Goal: Transaction & Acquisition: Subscribe to service/newsletter

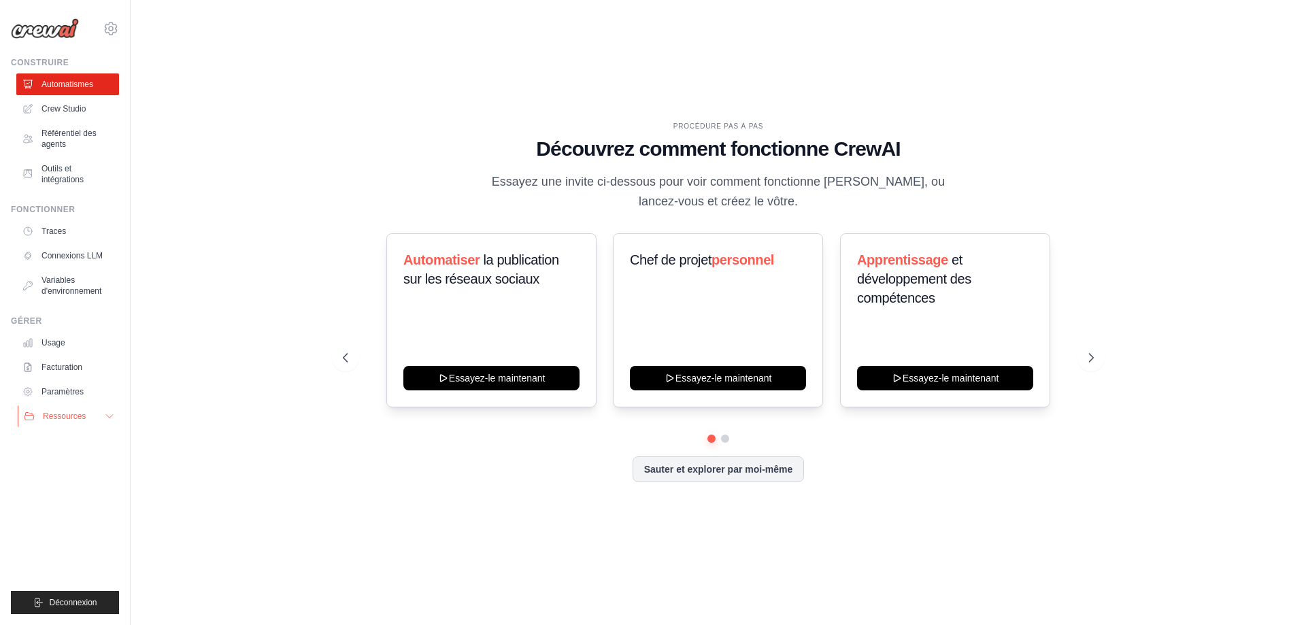
click at [112, 416] on icon at bounding box center [109, 416] width 11 height 11
click at [110, 24] on icon at bounding box center [111, 28] width 16 height 16
click at [81, 368] on font "Facturation" at bounding box center [63, 367] width 41 height 10
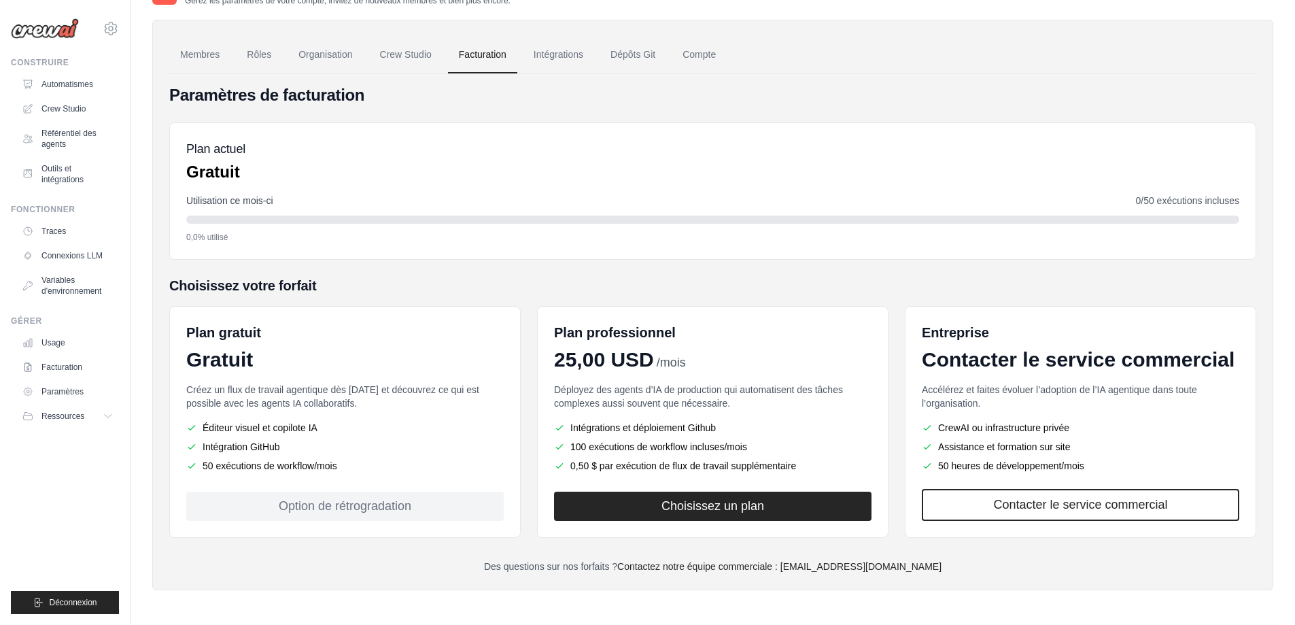
scroll to position [35, 0]
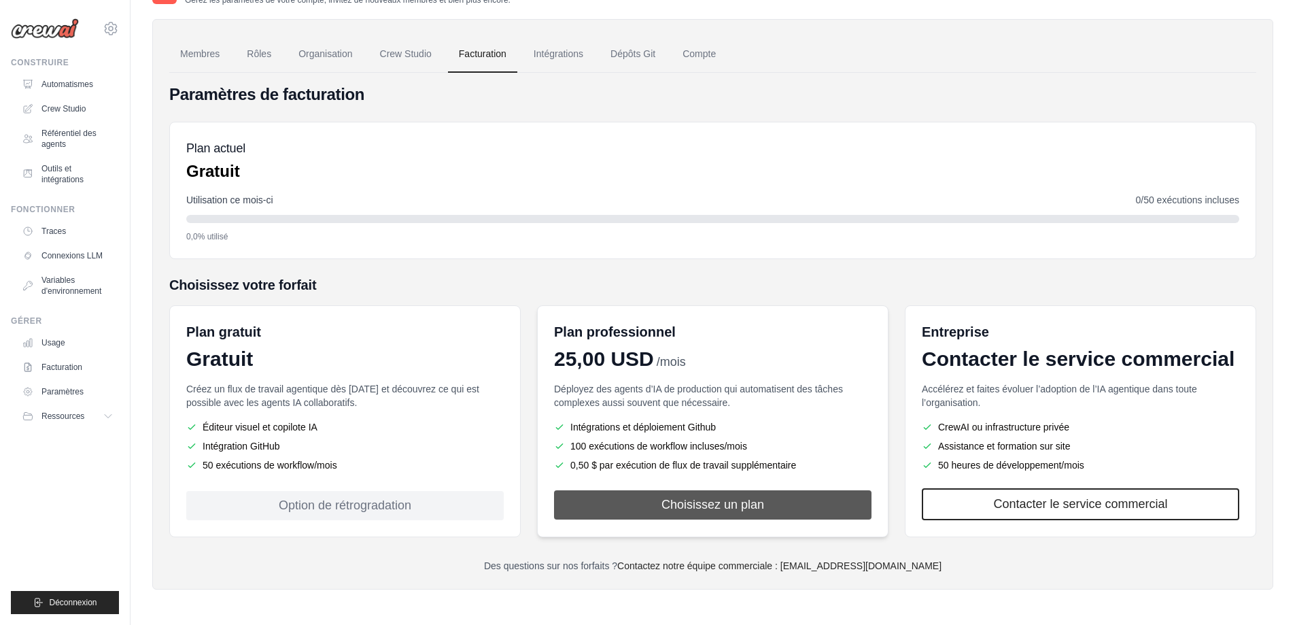
click at [740, 497] on button "Choisissez un plan" at bounding box center [713, 504] width 318 height 29
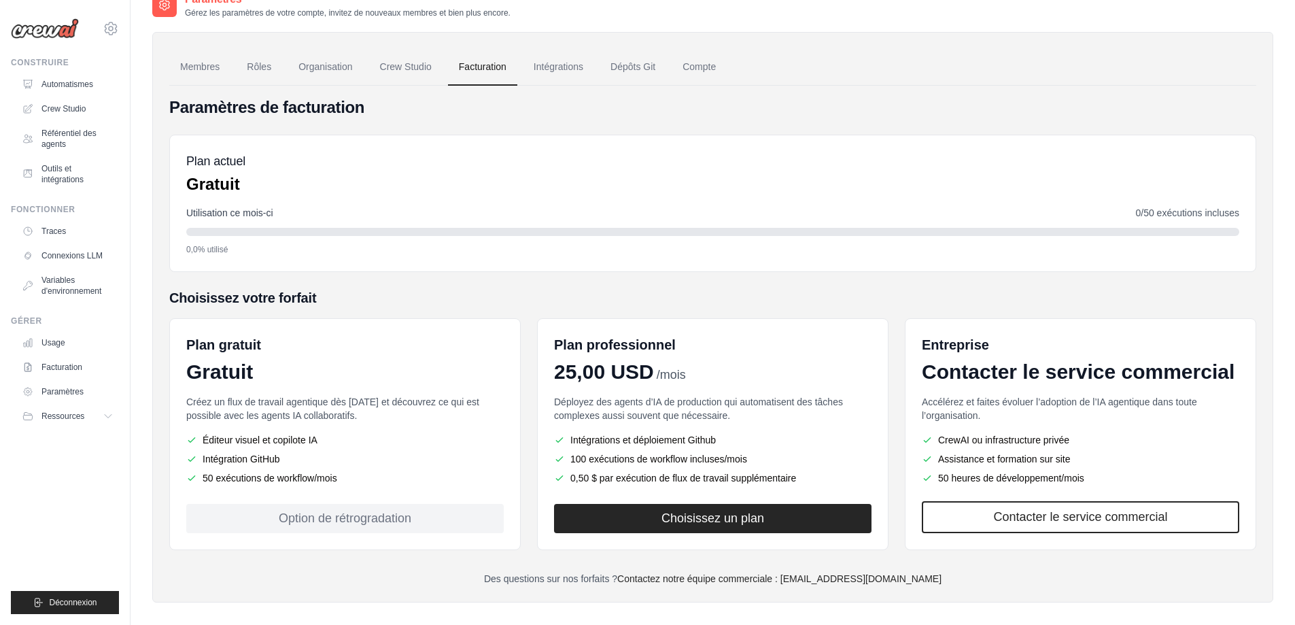
scroll to position [35, 0]
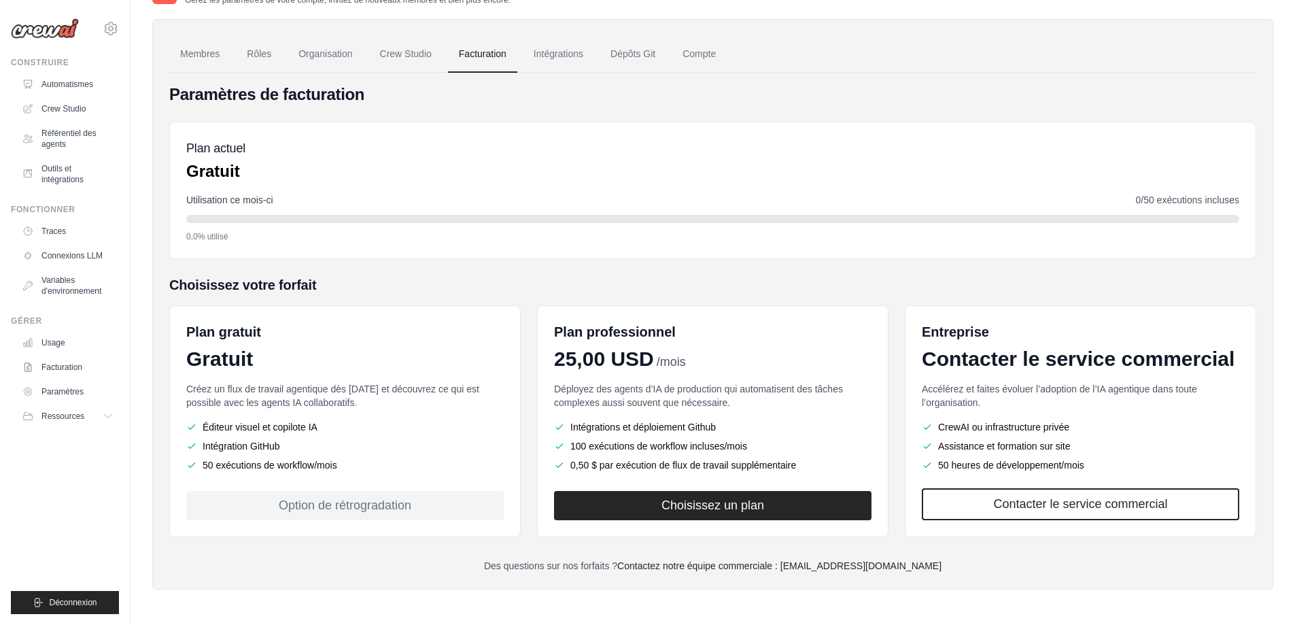
click at [409, 426] on li "Éditeur visuel et copilote IA" at bounding box center [345, 427] width 318 height 14
